Goal: Task Accomplishment & Management: Manage account settings

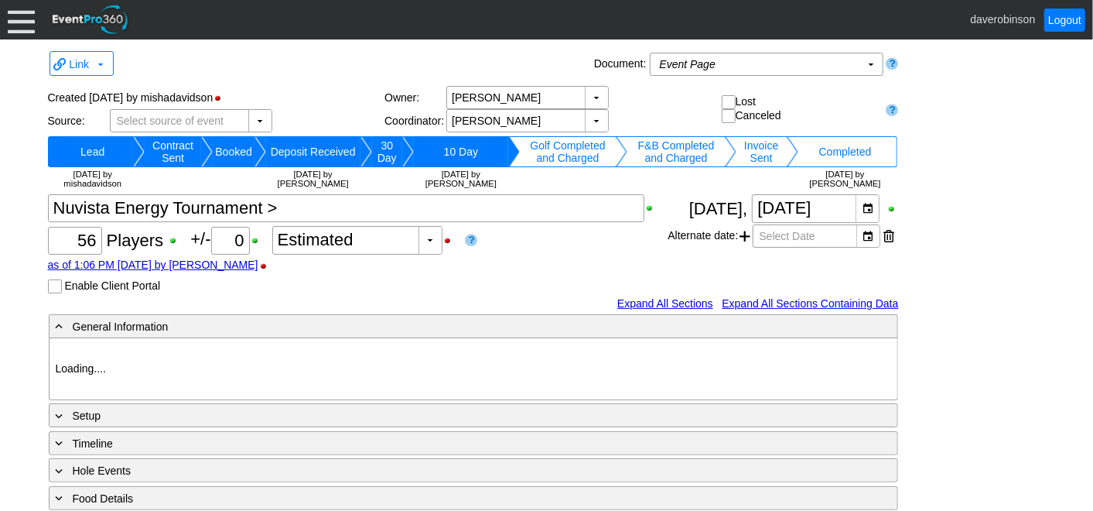
type input "Heritage Pointe Golf Club"
type input "Corporate Tournament"
type input "Scramble"
type input "X Over"
type input "Black"
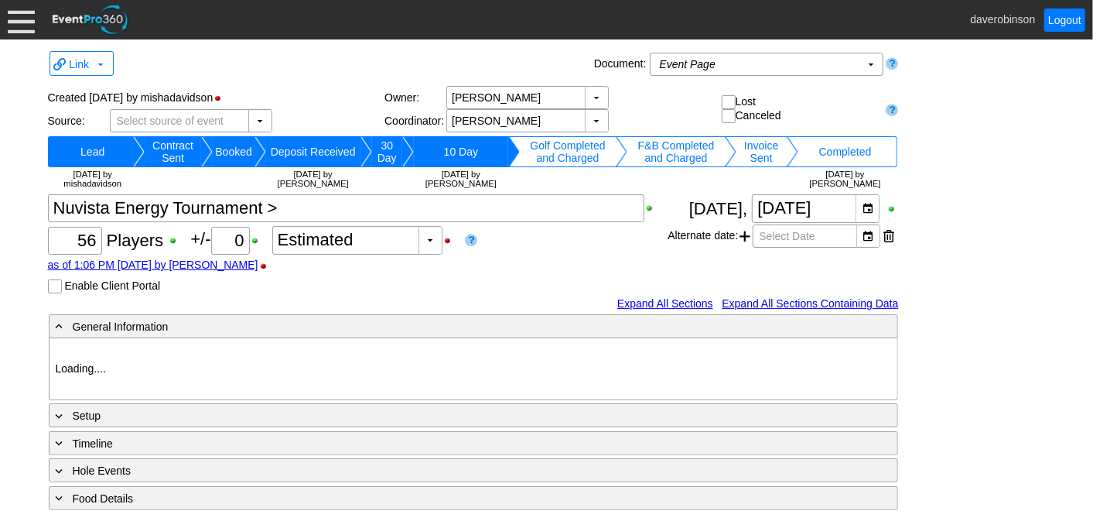
type input "Red"
type input "1123703"
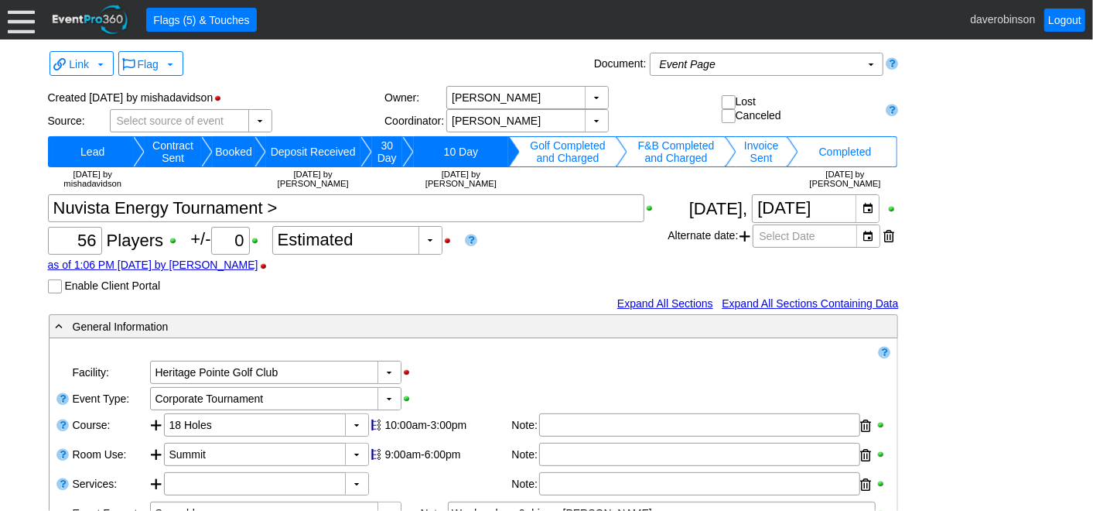
click at [574, 280] on div "Χ 56 Players +/- Χ 0 ▼ Χ Estimated as of 1:06 PM on Thursday, 9/4/2025 by daver…" at bounding box center [358, 243] width 620 height 99
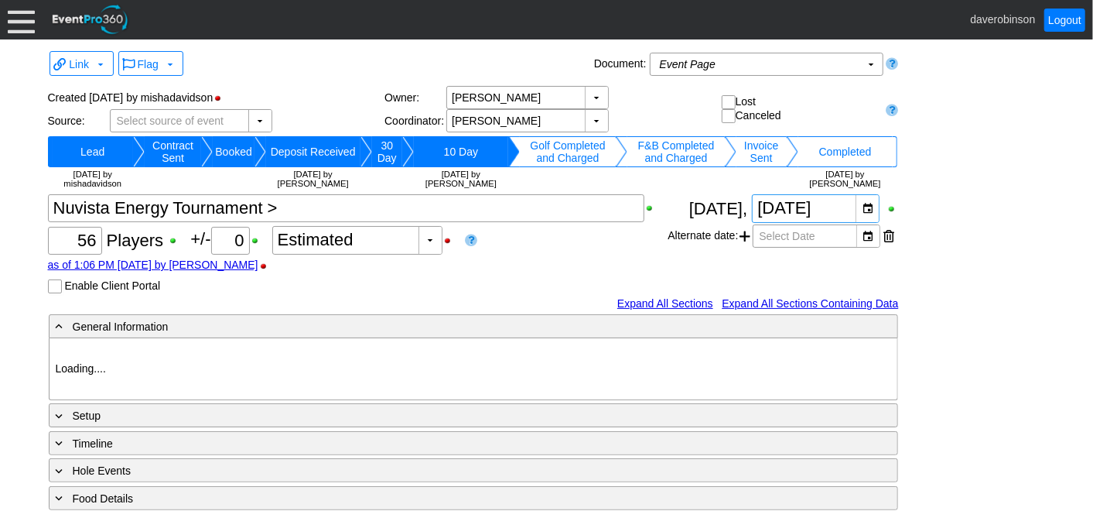
type input "Heritage Pointe Golf Club"
type input "Corporate Tournament"
type input "Scramble"
type input "X Over"
type input "Black"
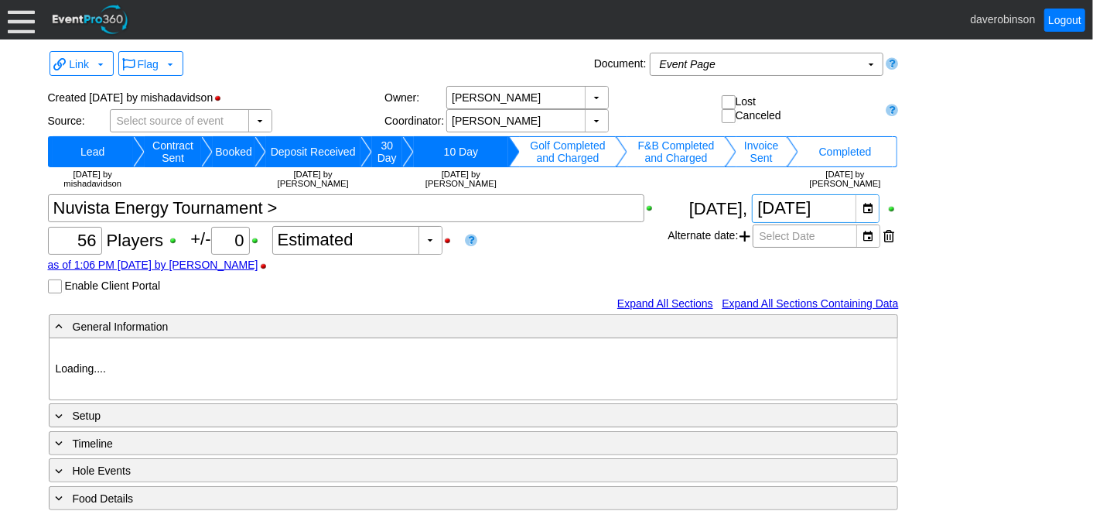
type input "Red"
type input "1123703"
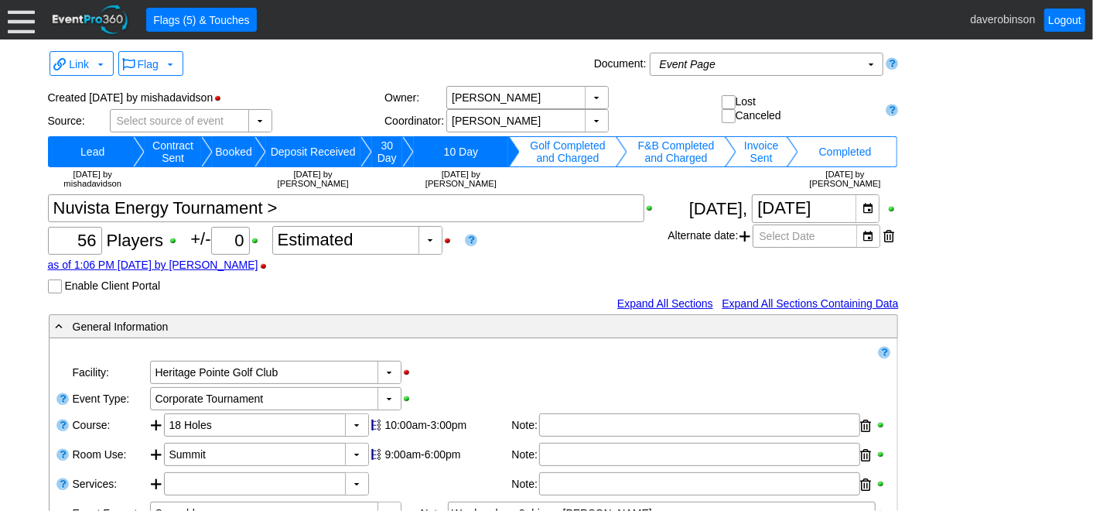
click at [19, 26] on div at bounding box center [21, 19] width 27 height 27
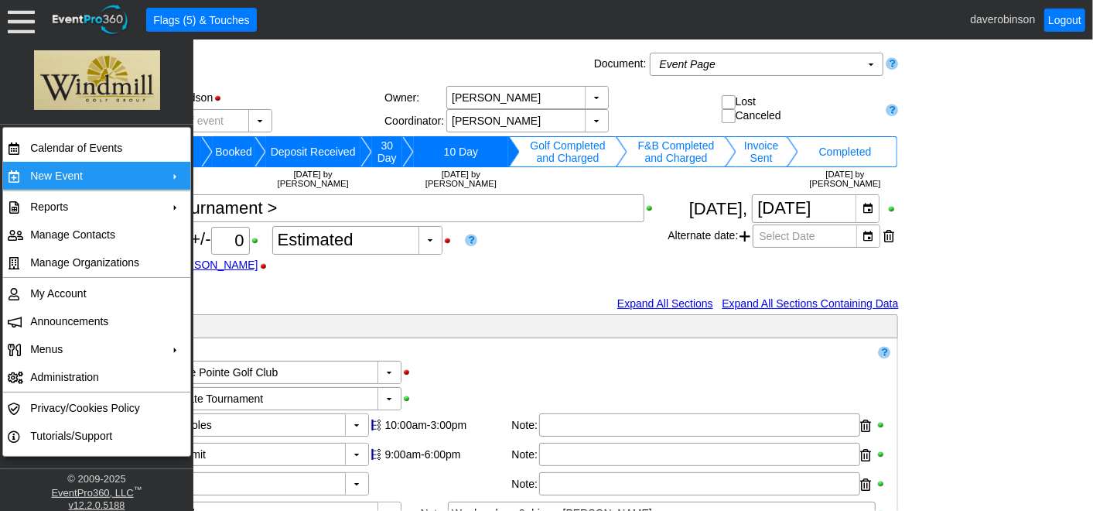
click at [109, 178] on td "New Event" at bounding box center [93, 176] width 138 height 28
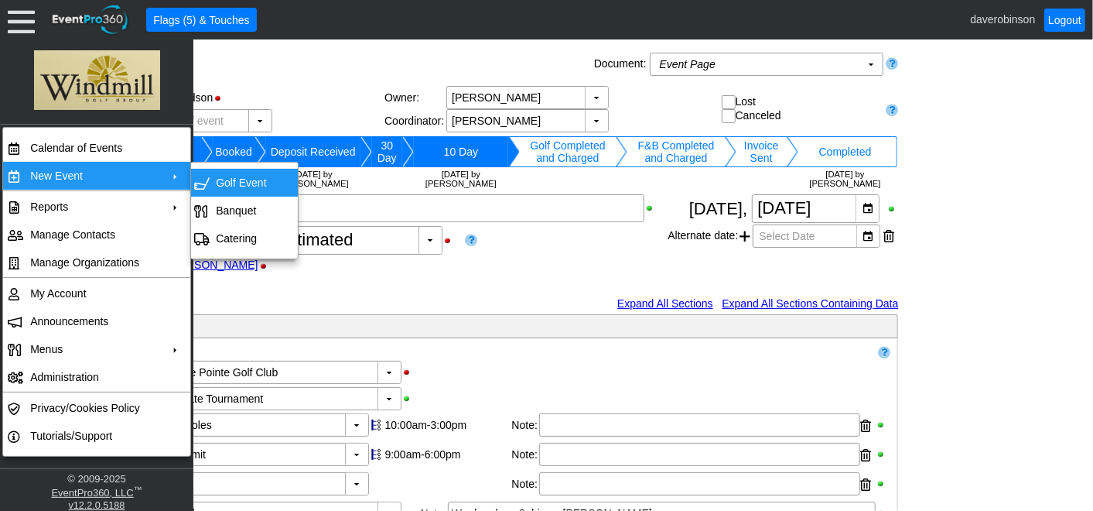
click at [214, 179] on td "Golf Event" at bounding box center [241, 183] width 63 height 28
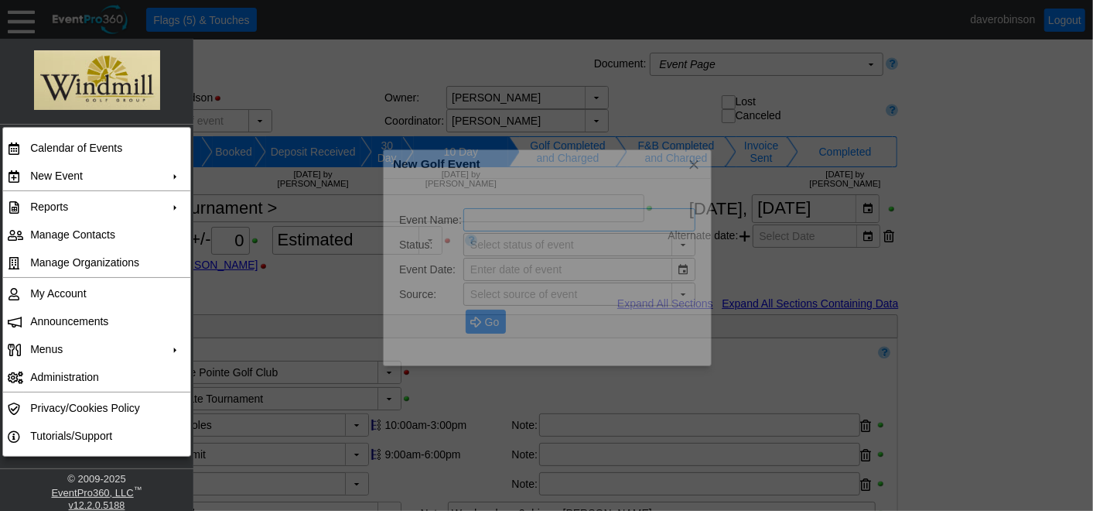
type input "Lead"
type input "The Hamptons Golf Club"
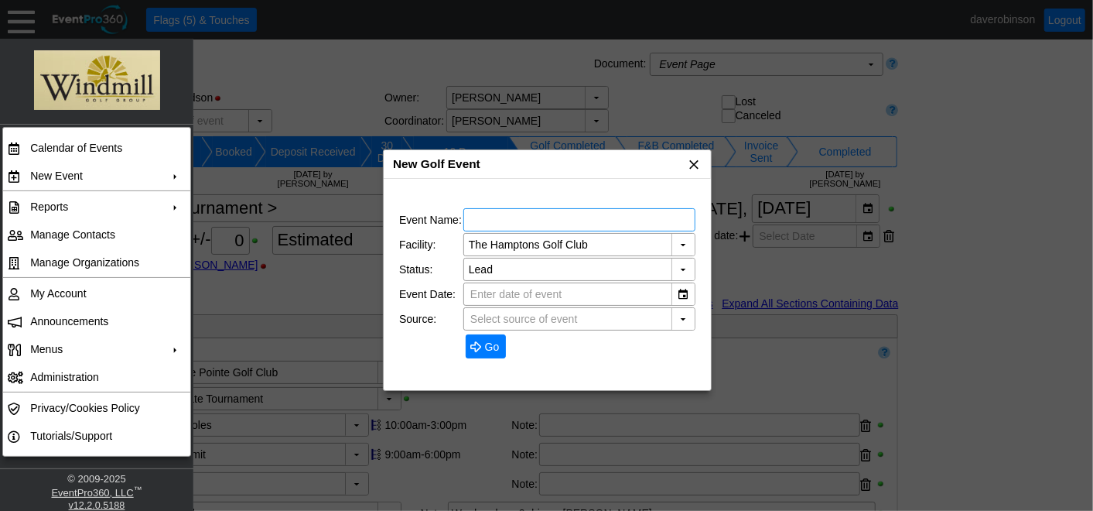
click at [698, 170] on span "x" at bounding box center [693, 163] width 15 height 15
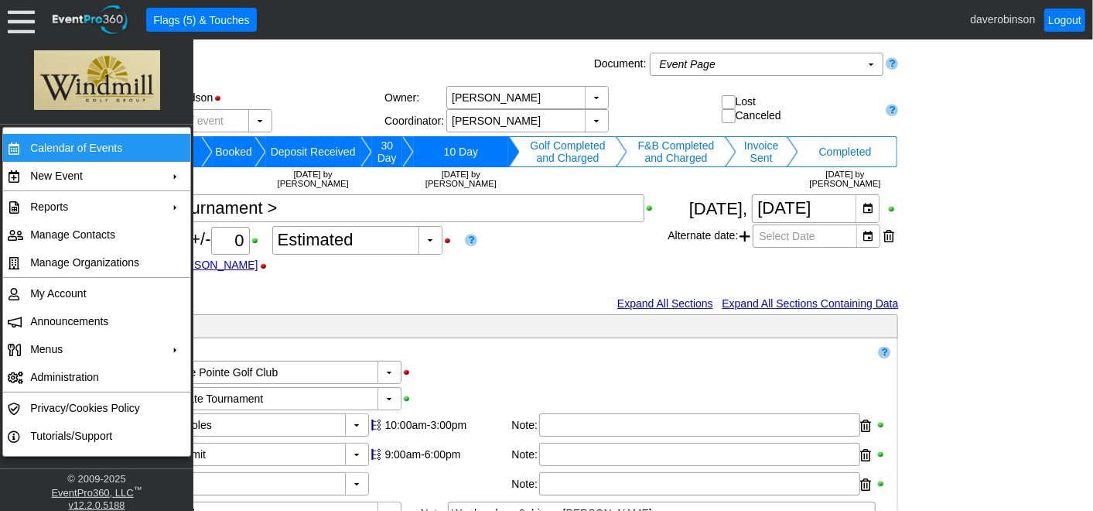
click at [97, 145] on td "Calendar of Events" at bounding box center [93, 148] width 138 height 28
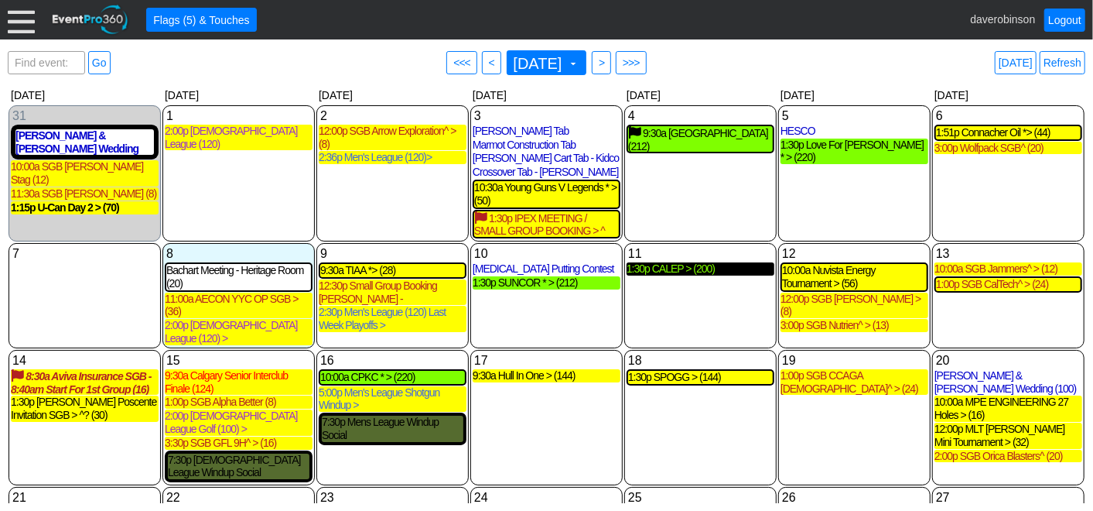
click at [685, 272] on div "1:30p CALEP > (200)" at bounding box center [701, 268] width 148 height 13
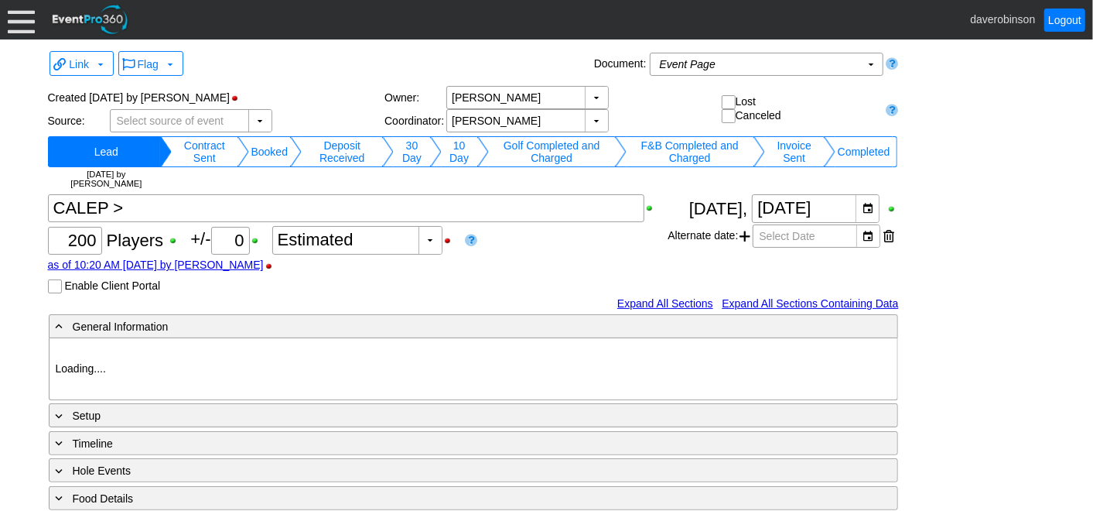
type input "Heritage Pointe Golf Club"
type input "Corporate Tournament"
type input "Shotgun"
type input "Black"
type input "Red"
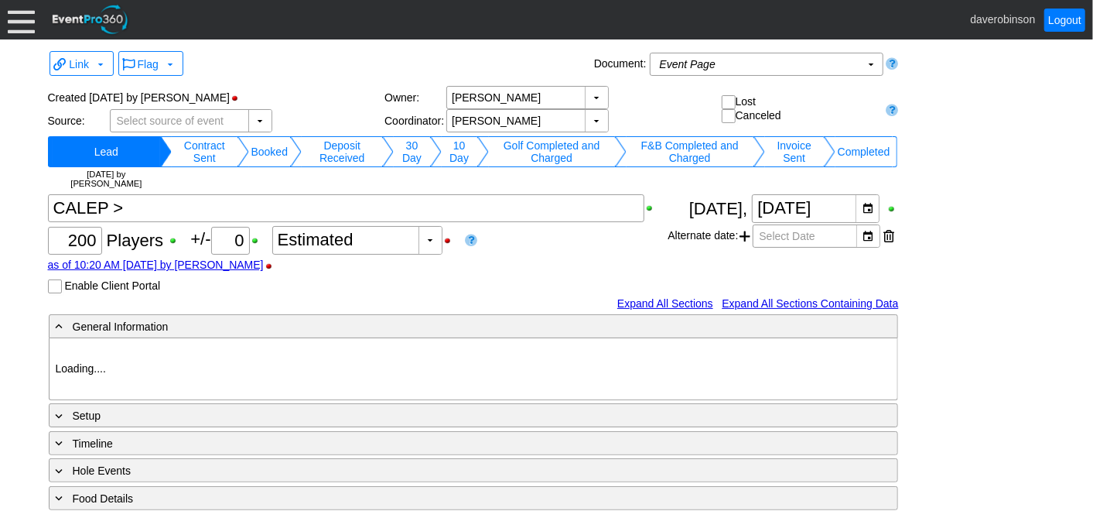
type input "1027883"
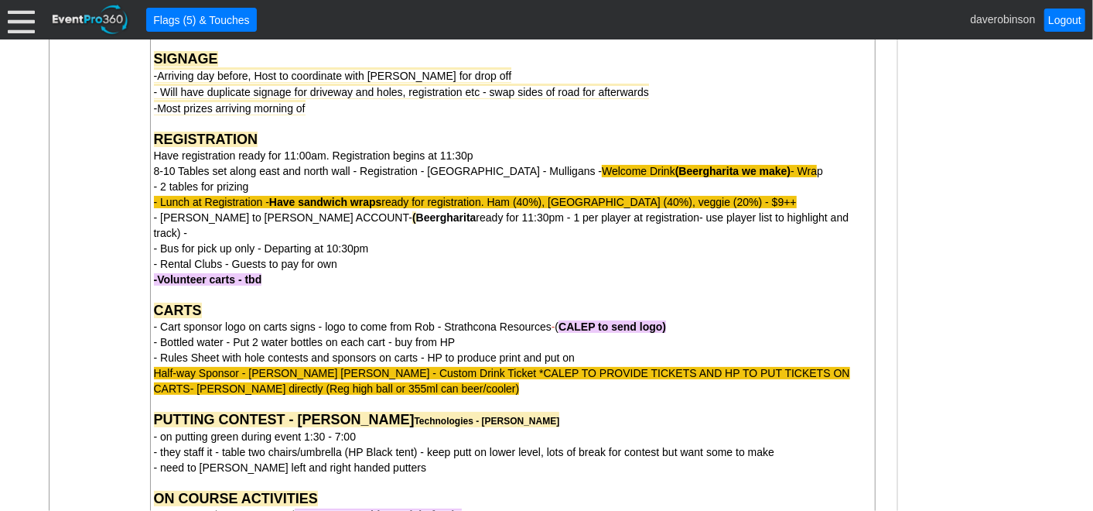
scroll to position [1031, 0]
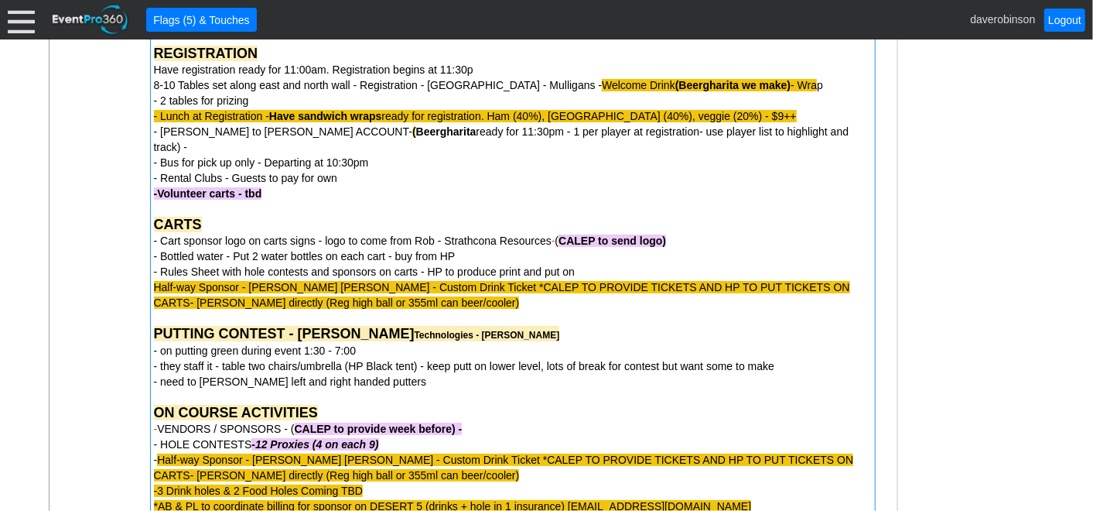
click at [294, 186] on div "-Volunteer carts - tbd" at bounding box center [513, 193] width 718 height 15
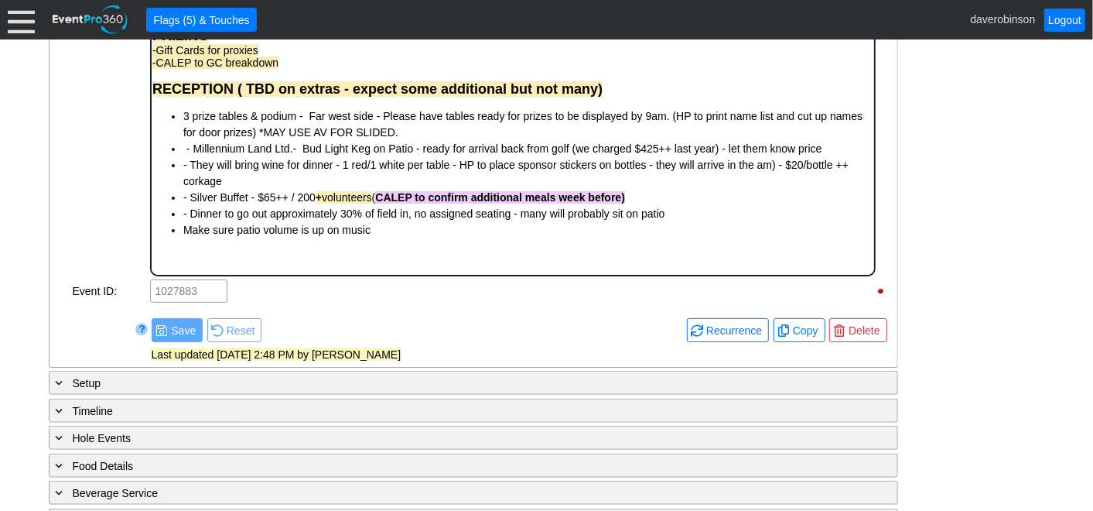
scroll to position [859, 0]
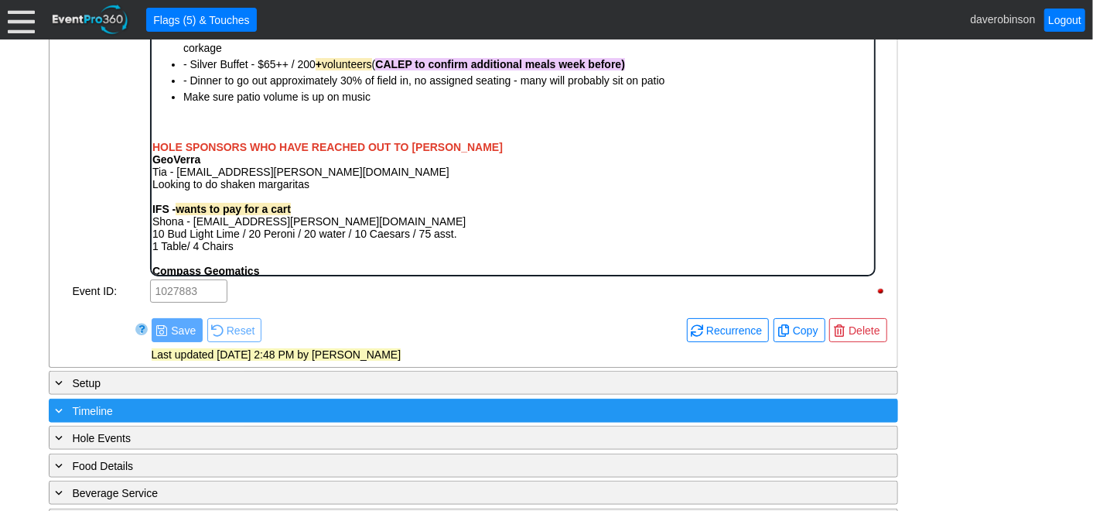
click at [69, 415] on div "+ Timeline ▼" at bounding box center [473, 410] width 849 height 24
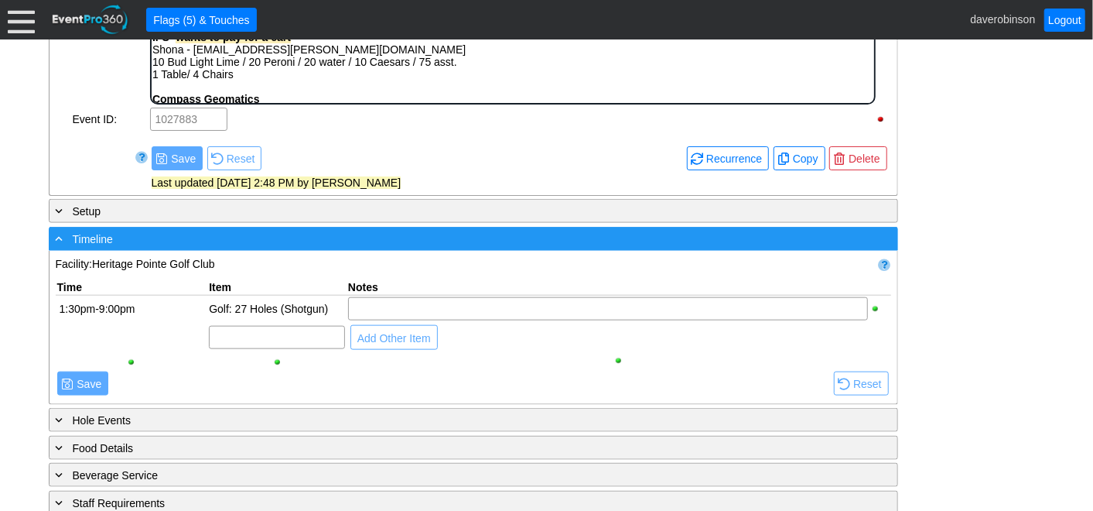
click at [59, 231] on span at bounding box center [60, 238] width 14 height 14
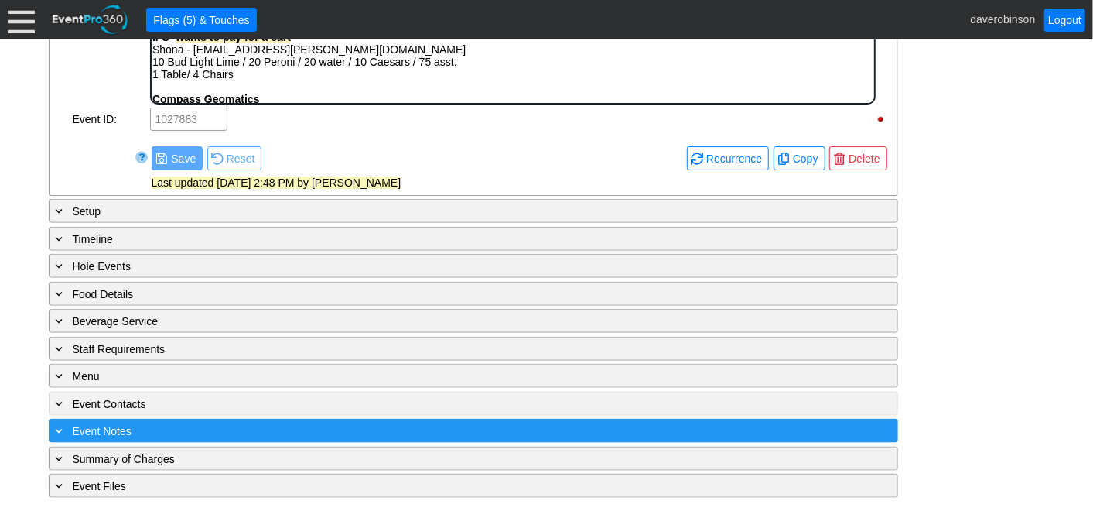
scroll to position [888, 0]
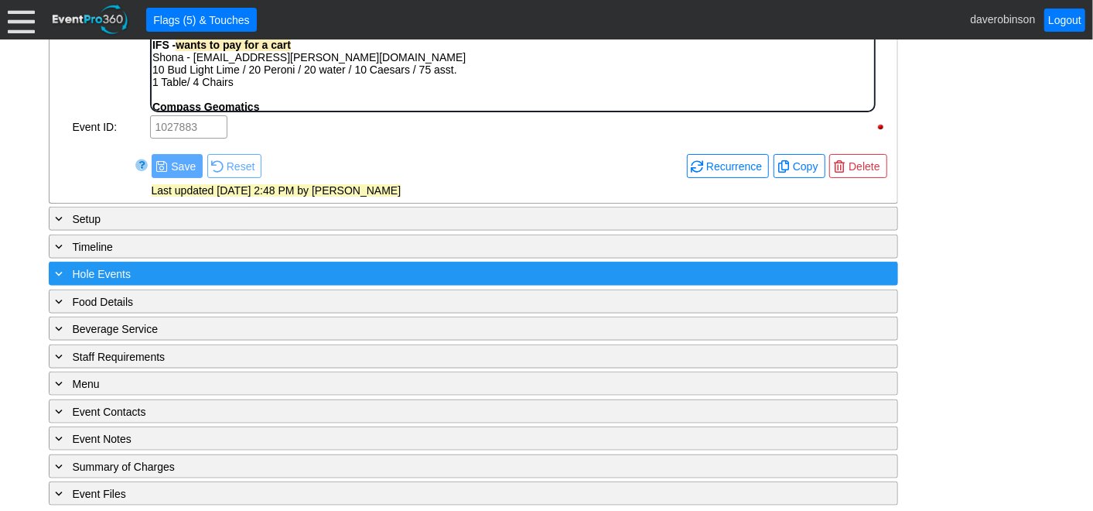
click at [63, 272] on span at bounding box center [60, 273] width 14 height 14
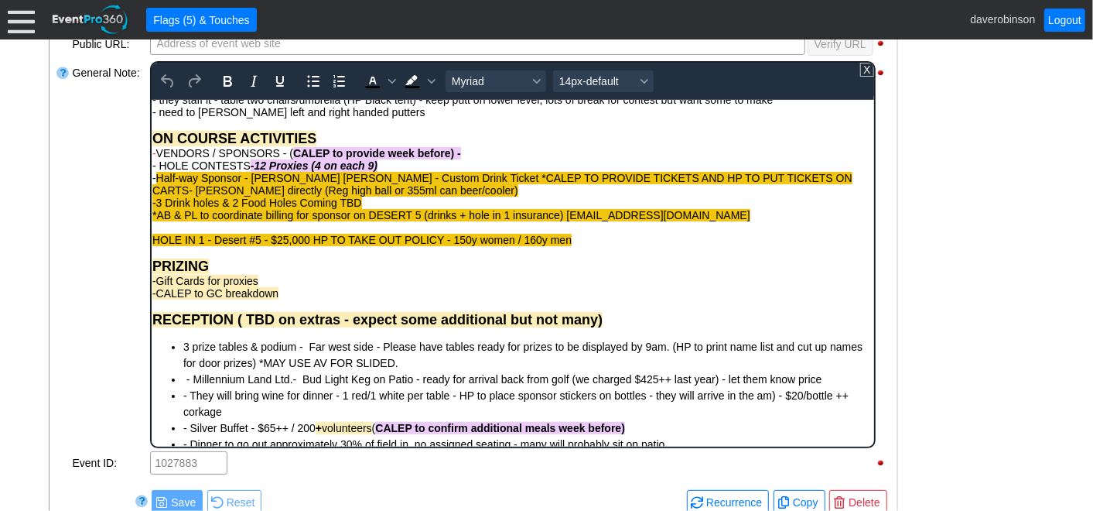
scroll to position [753, 0]
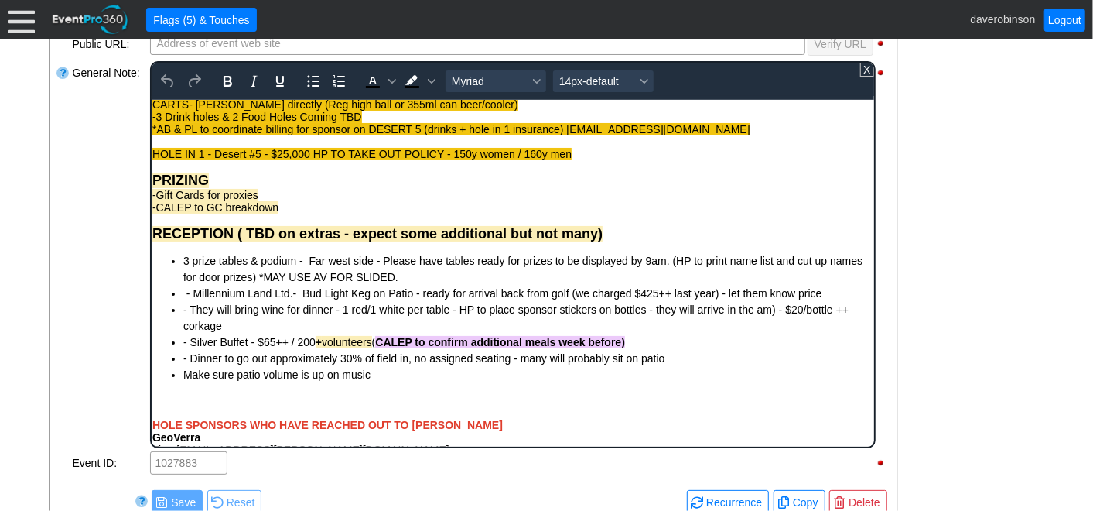
click at [247, 241] on span "RECEPTION ( TBD on extras - expect some additional but not many)" at bounding box center [377, 232] width 450 height 15
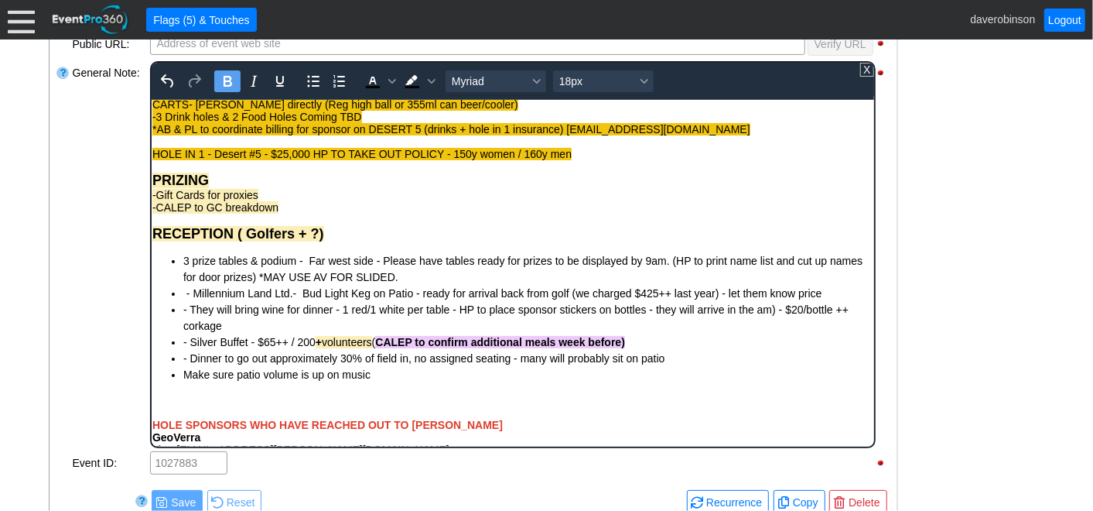
click at [335, 241] on div "RECEPTION ( Golfers + ?)" at bounding box center [512, 227] width 721 height 29
drag, startPoint x: 335, startPoint y: 243, endPoint x: 431, endPoint y: 244, distance: 95.9
click at [431, 241] on span "RECEPTION ( Golfers + ?) - Rob to confirm" at bounding box center [338, 232] width 373 height 15
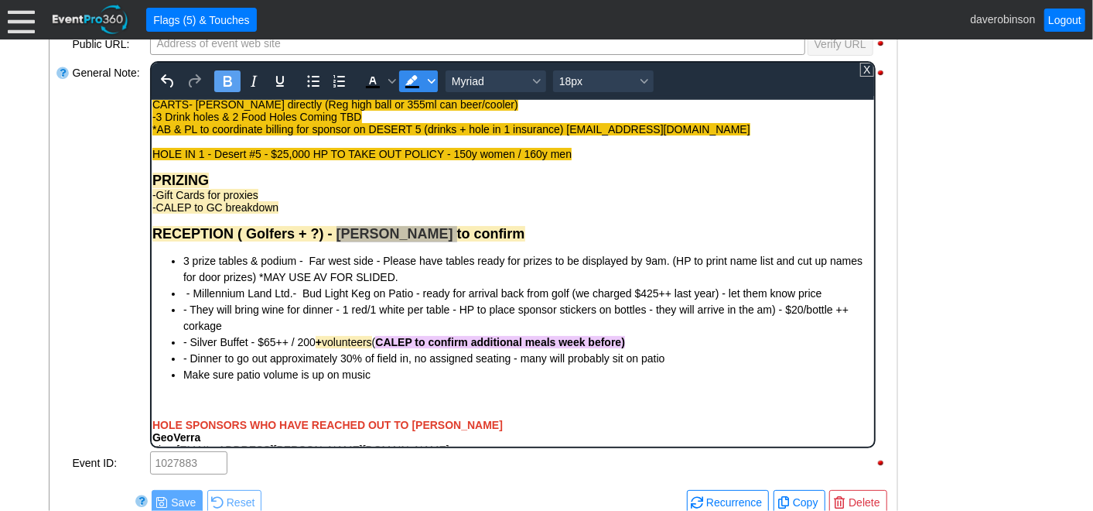
click at [434, 78] on span "Background color Black" at bounding box center [431, 81] width 12 height 22
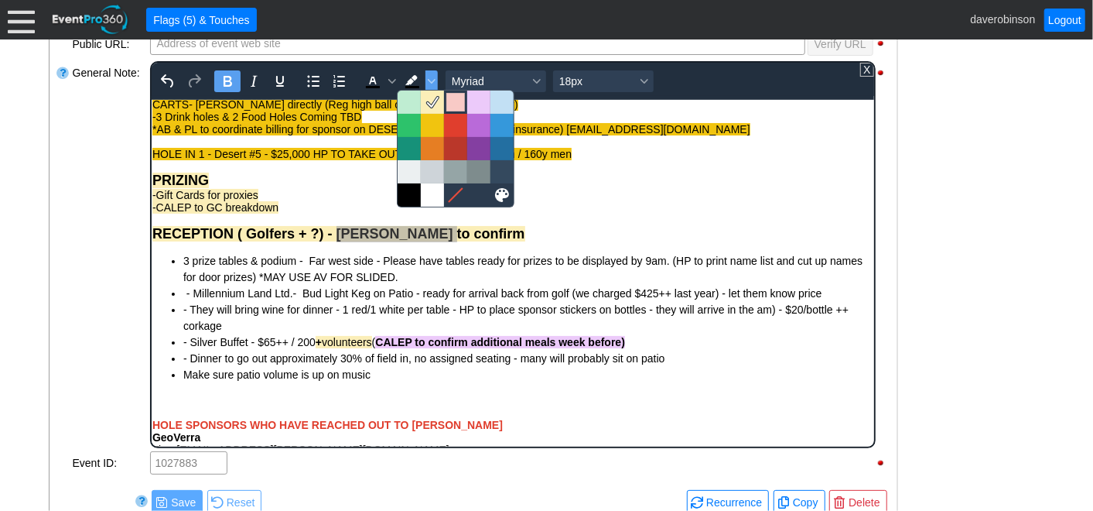
click at [462, 103] on div at bounding box center [455, 102] width 19 height 19
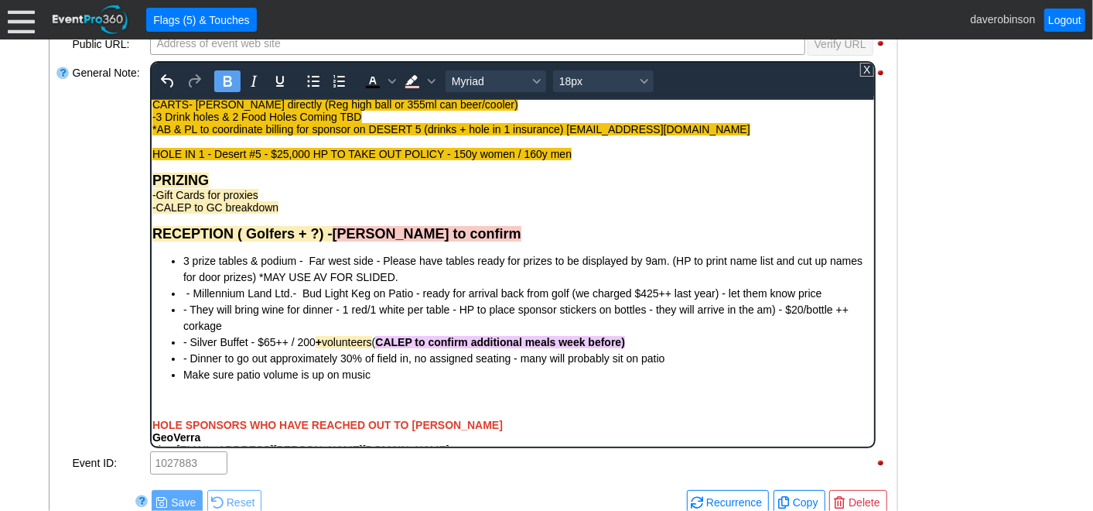
click at [514, 265] on span "3 prize tables & podium - Far west side - Please have tables ready for prizes t…" at bounding box center [522, 268] width 679 height 29
drag, startPoint x: 61, startPoint y: 354, endPoint x: 82, endPoint y: 415, distance: 63.9
click at [62, 354] on div at bounding box center [63, 255] width 15 height 390
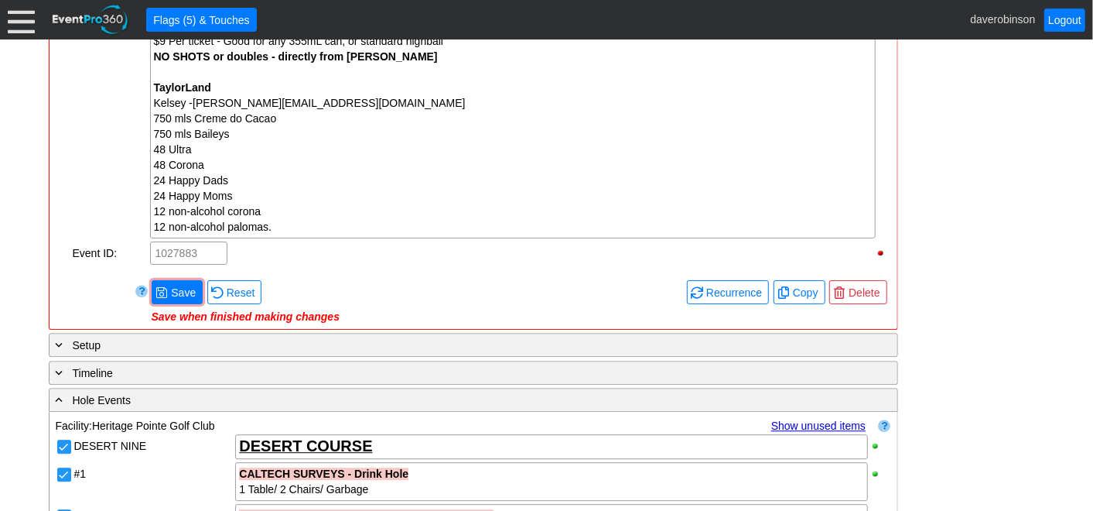
scroll to position [2185, 0]
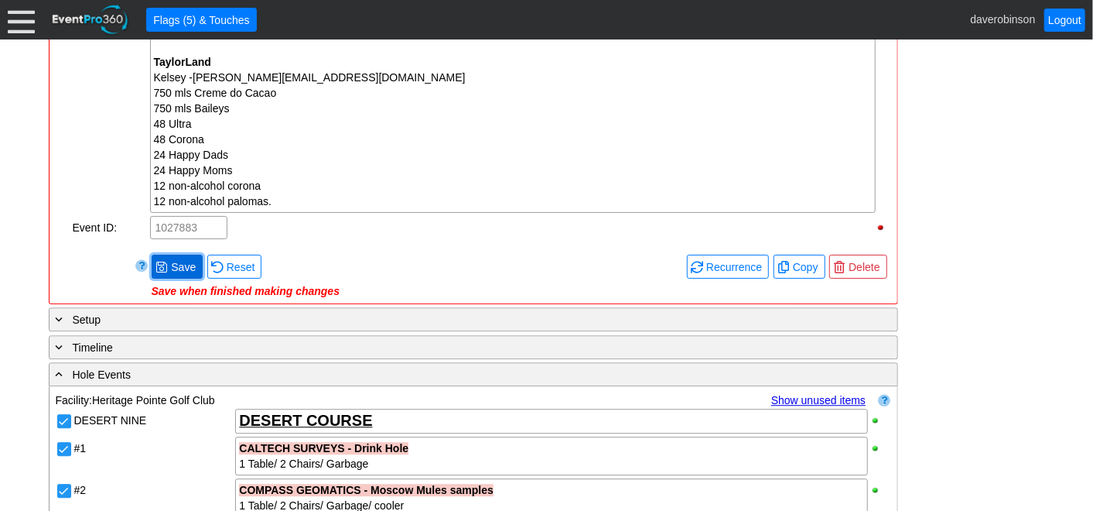
click at [172, 255] on span "● Save" at bounding box center [177, 267] width 51 height 24
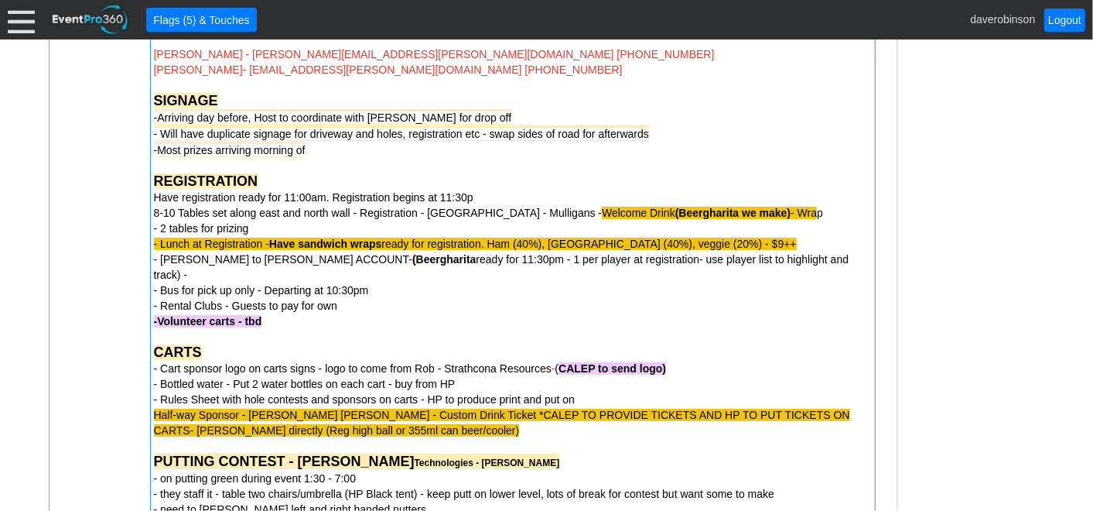
scroll to position [896, 0]
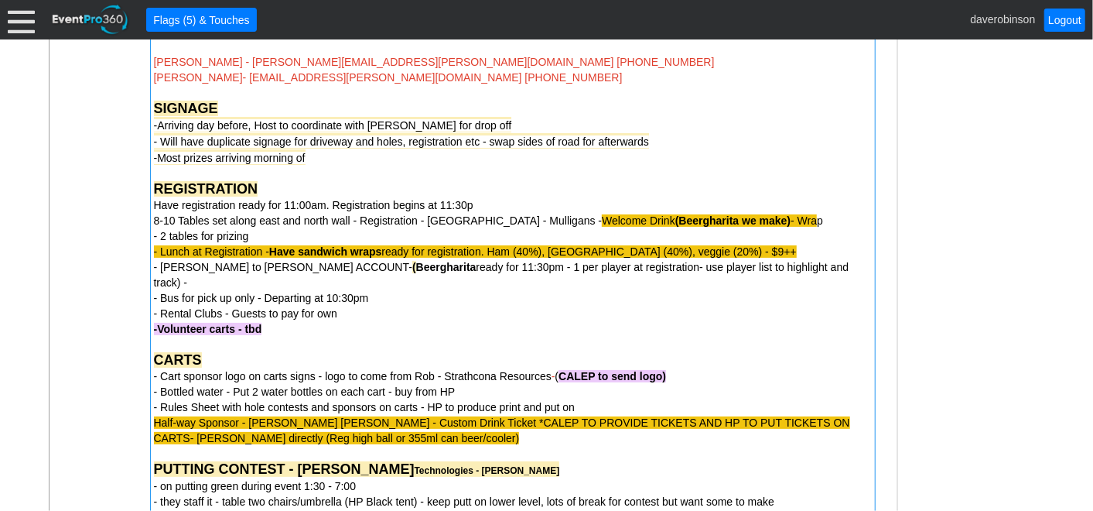
click at [282, 310] on span "- Rental Clubs - Guests to pay for own" at bounding box center [245, 313] width 183 height 12
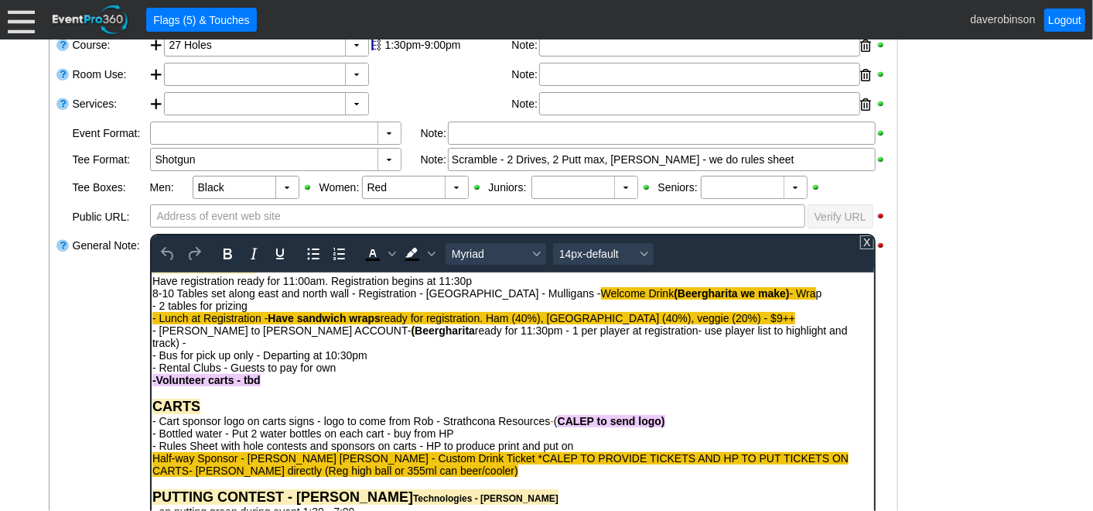
scroll to position [429, 0]
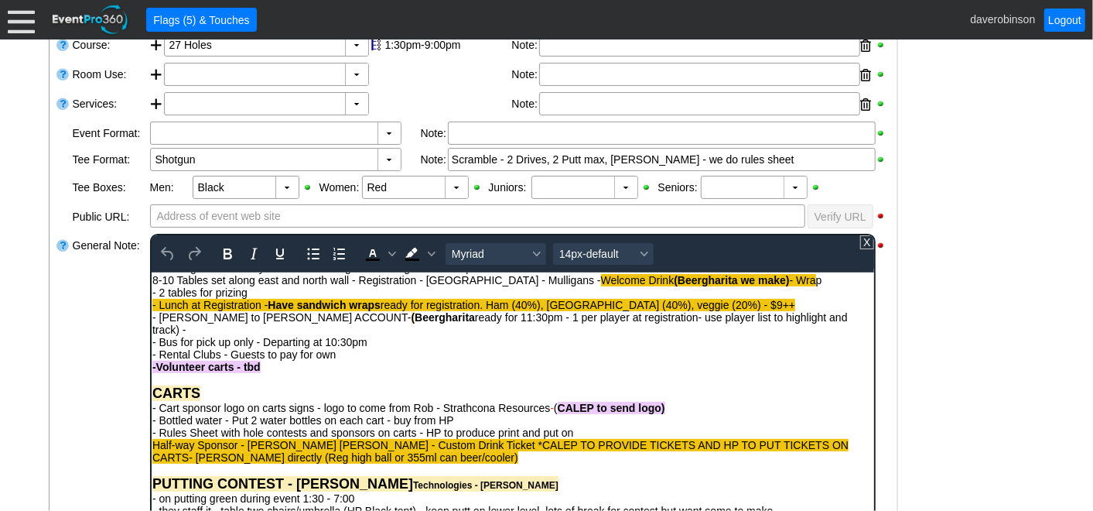
click at [283, 369] on div "-Volunteer carts - tbd" at bounding box center [512, 366] width 721 height 12
click at [714, 415] on div "CARTS - Cart sponsor logo on carts signs - logo to come from Rob - Strathcona R…" at bounding box center [512, 410] width 721 height 53
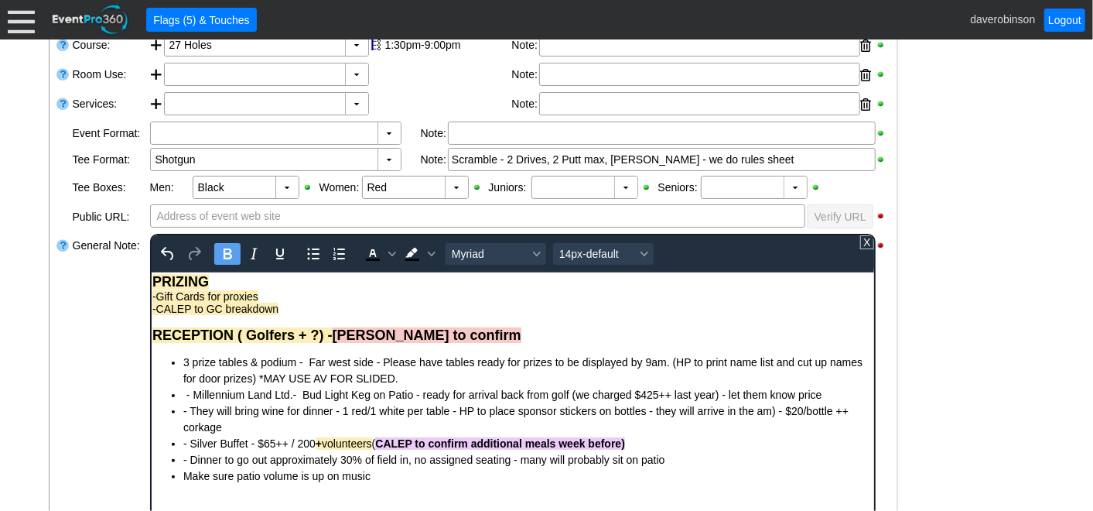
scroll to position [859, 0]
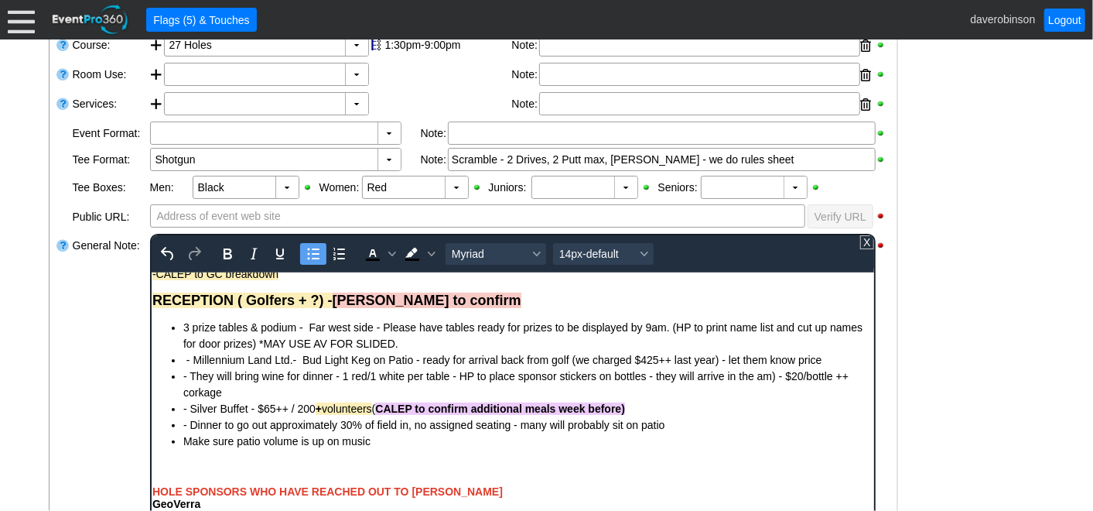
click at [347, 384] on span "- They will bring wine for dinner - 1 red/1 white per table - HP to place spons…" at bounding box center [515, 383] width 665 height 29
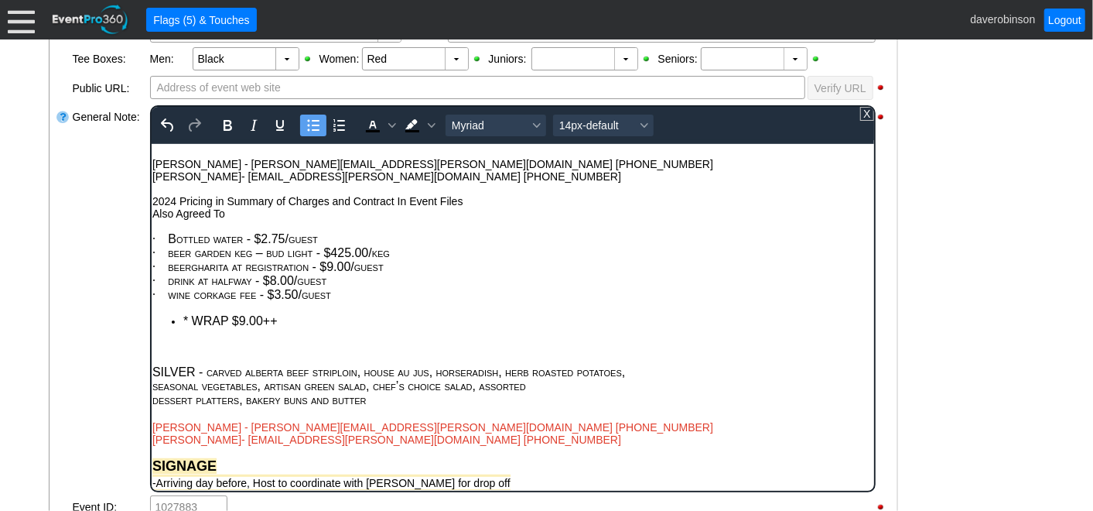
scroll to position [0, 0]
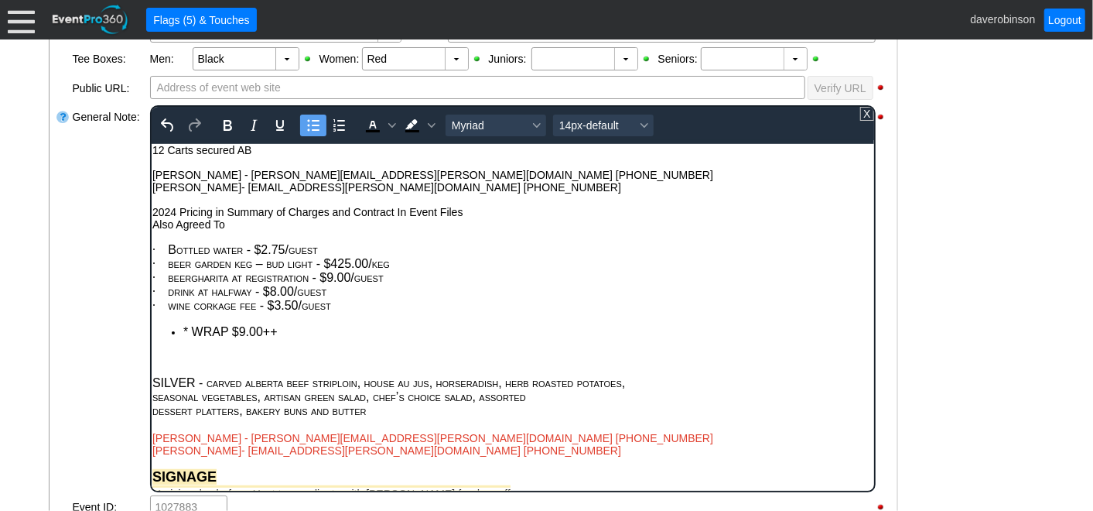
drag, startPoint x: 870, startPoint y: 429, endPoint x: 1103, endPoint y: 441, distance: 234.0
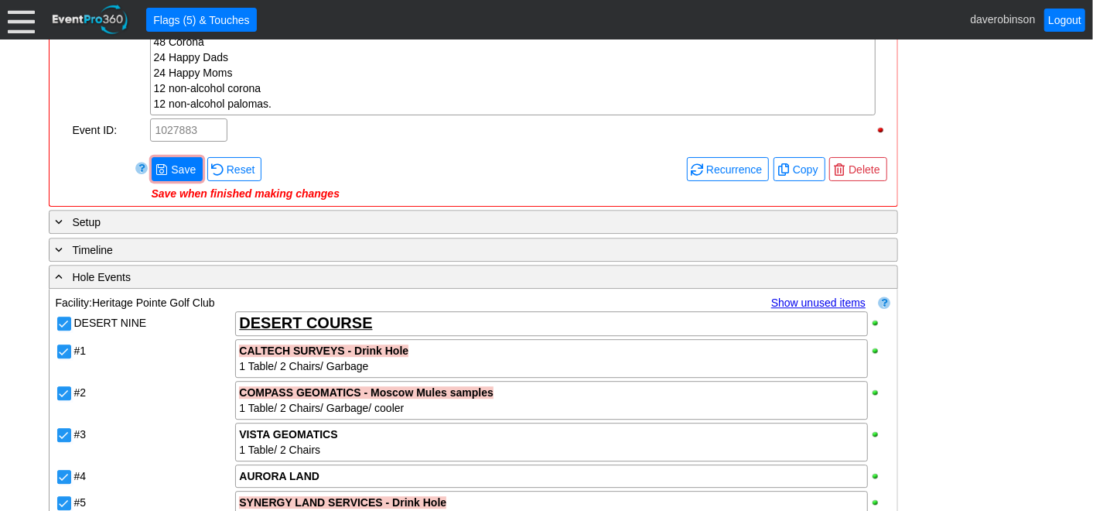
scroll to position [2320, 0]
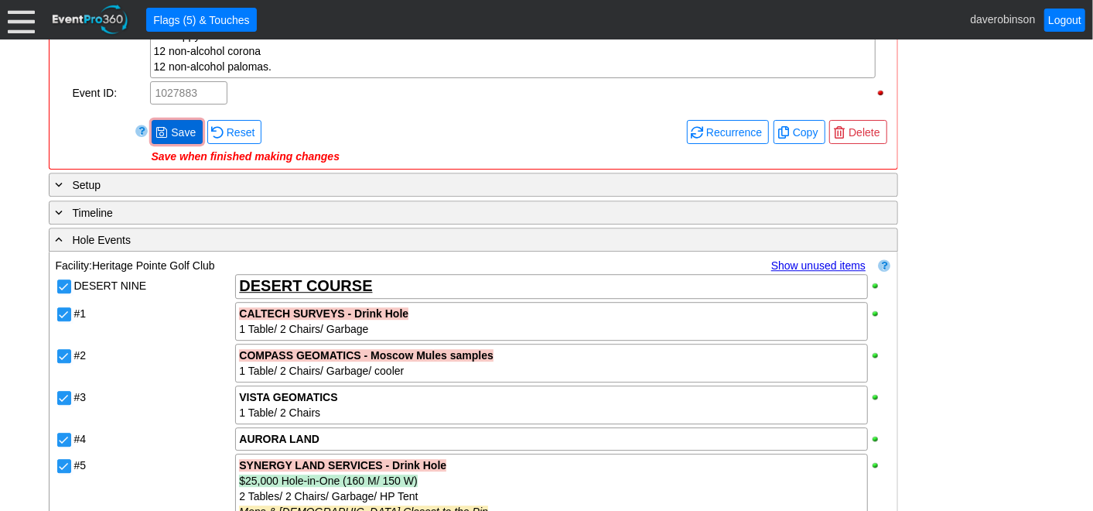
click at [168, 125] on span "Save" at bounding box center [183, 132] width 31 height 15
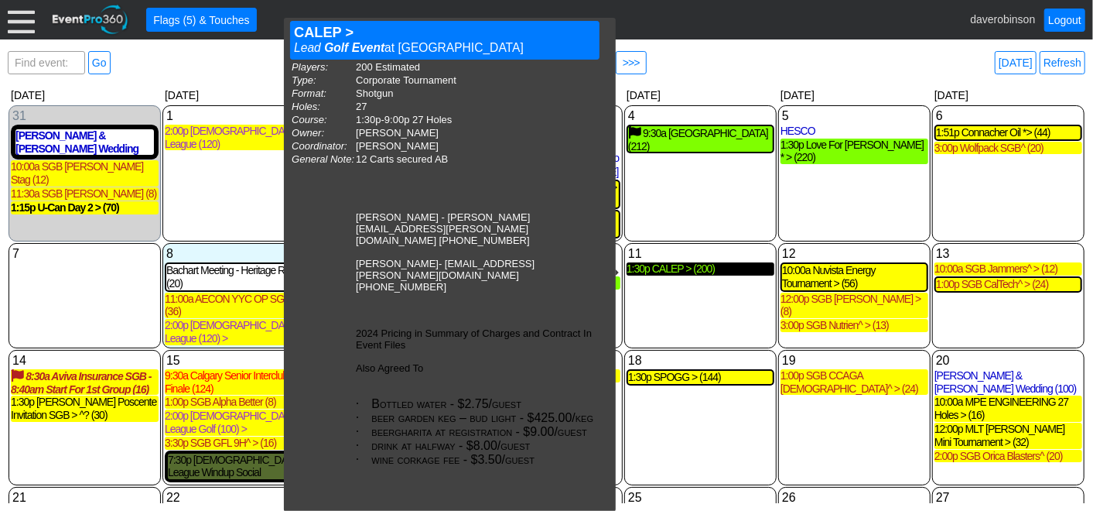
click at [658, 275] on div "1:30p CALEP > (200)" at bounding box center [701, 268] width 148 height 13
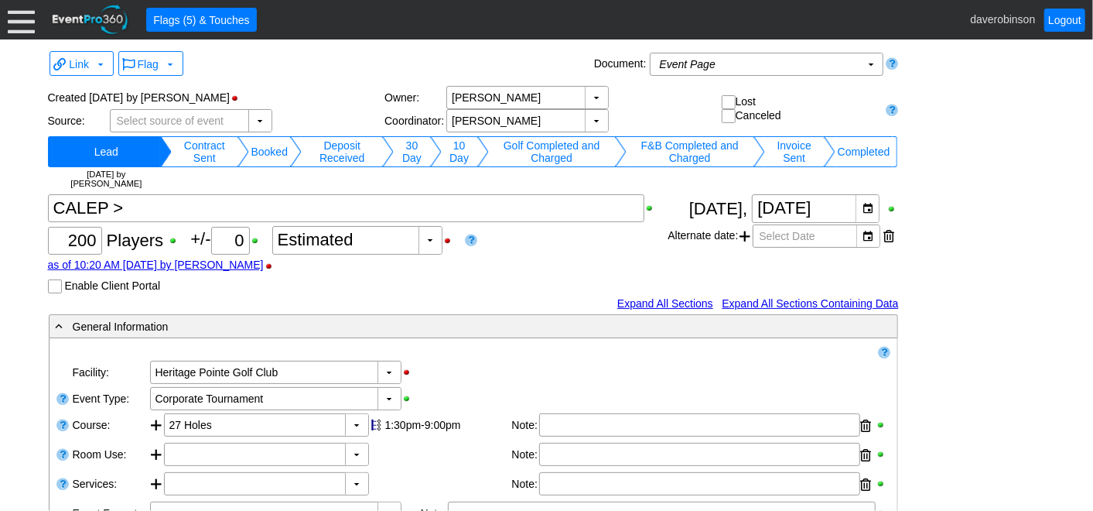
click at [449, 142] on td "10 Day" at bounding box center [460, 151] width 36 height 31
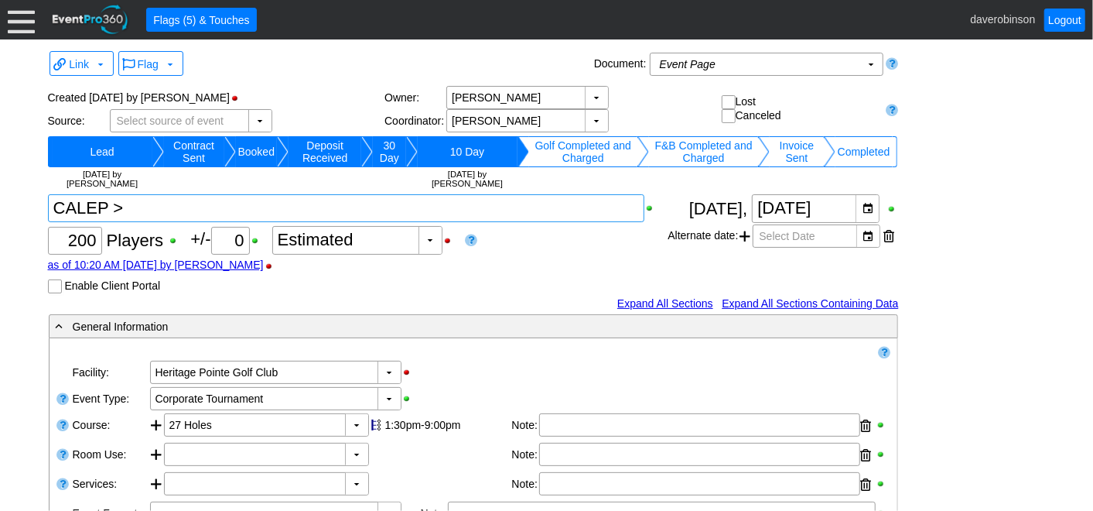
click at [119, 207] on textarea at bounding box center [346, 208] width 597 height 28
click at [114, 213] on textarea at bounding box center [346, 208] width 597 height 28
type textarea "CALEP * >"
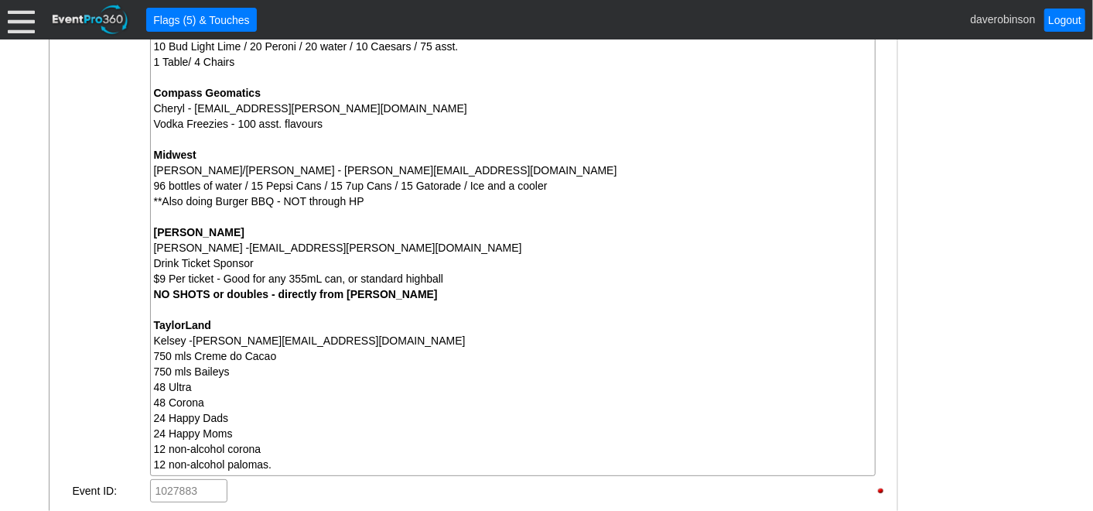
scroll to position [1964, 0]
